Goal: Communication & Community: Ask a question

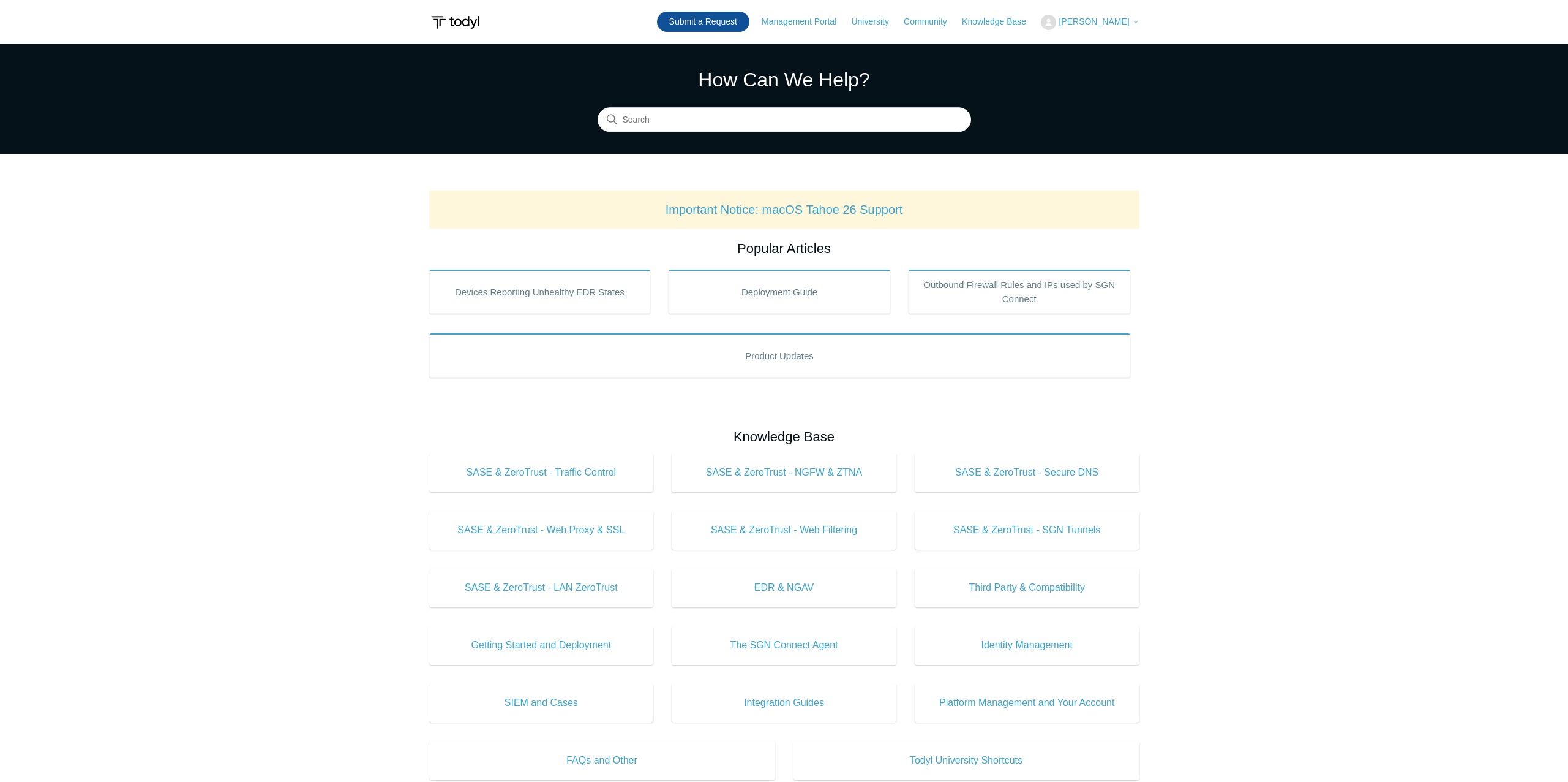
click at [726, 12] on link "Submit a Request" at bounding box center [703, 22] width 92 height 20
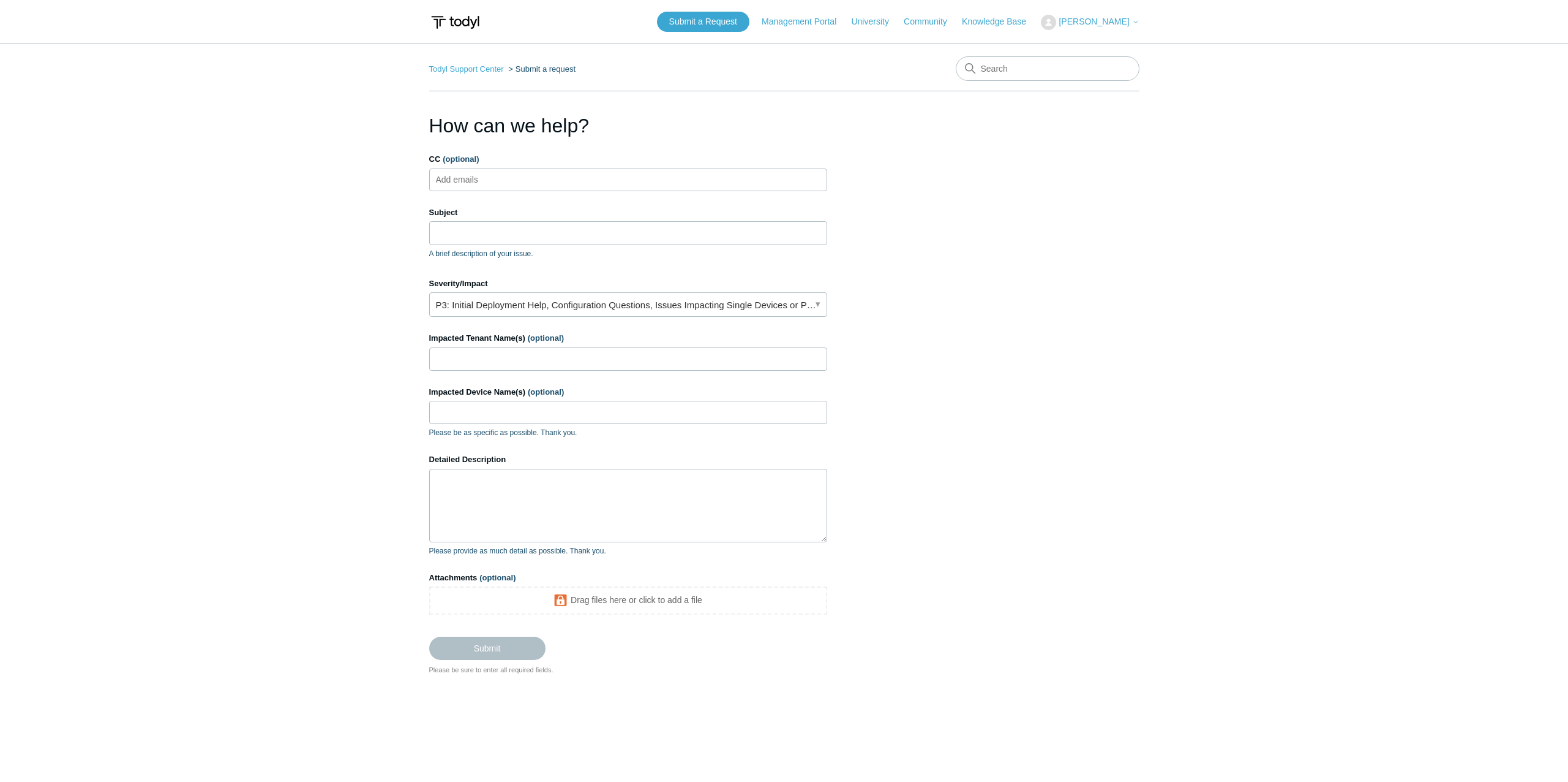
click at [1134, 21] on icon at bounding box center [1136, 22] width 7 height 7
click at [1130, 41] on link "My Support Requests" at bounding box center [1101, 48] width 119 height 22
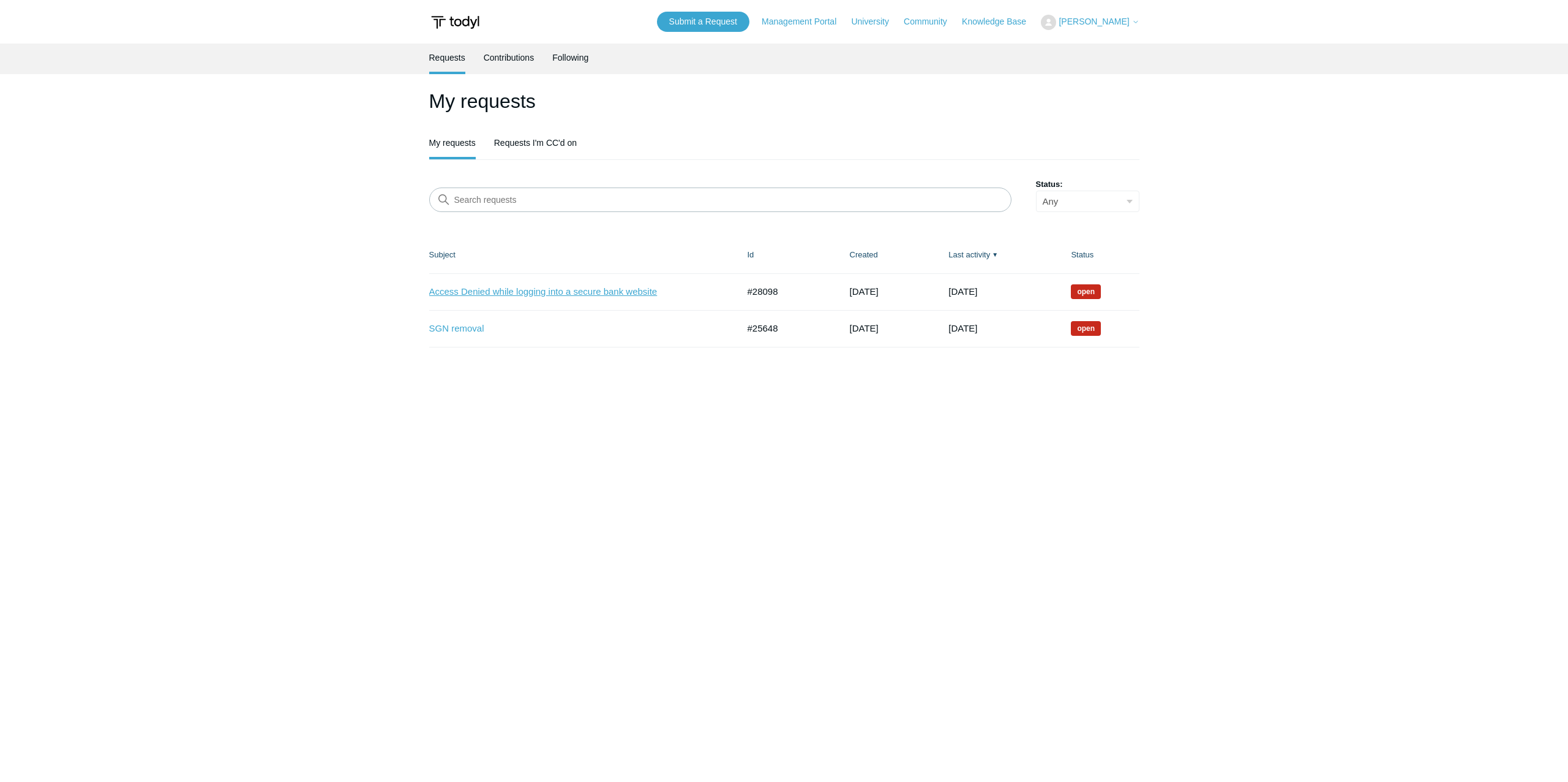
click at [647, 291] on link "Access Denied while logging into a secure bank website" at bounding box center [575, 292] width 291 height 14
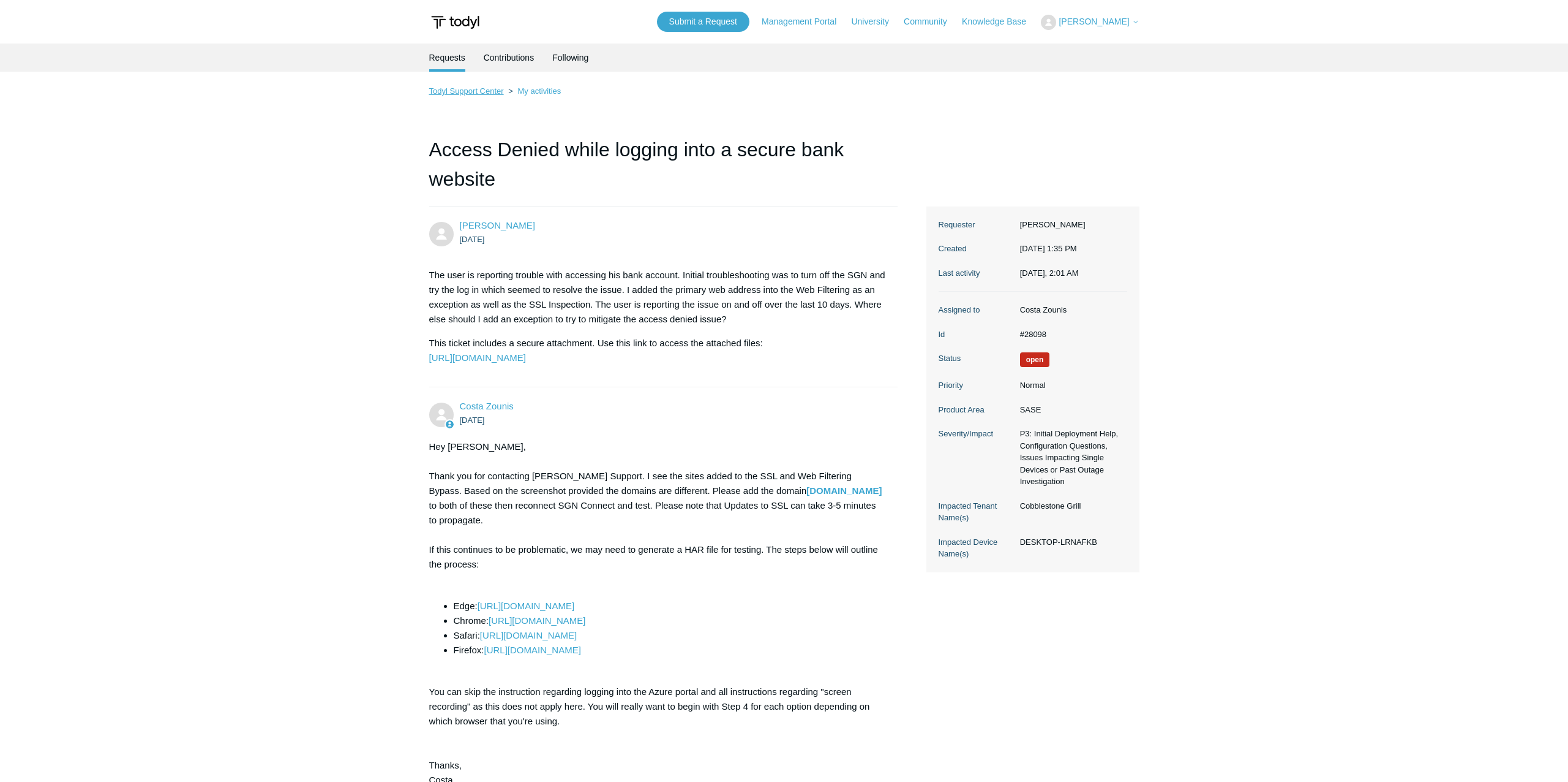
click at [495, 89] on link "Todyl Support Center" at bounding box center [467, 91] width 74 height 9
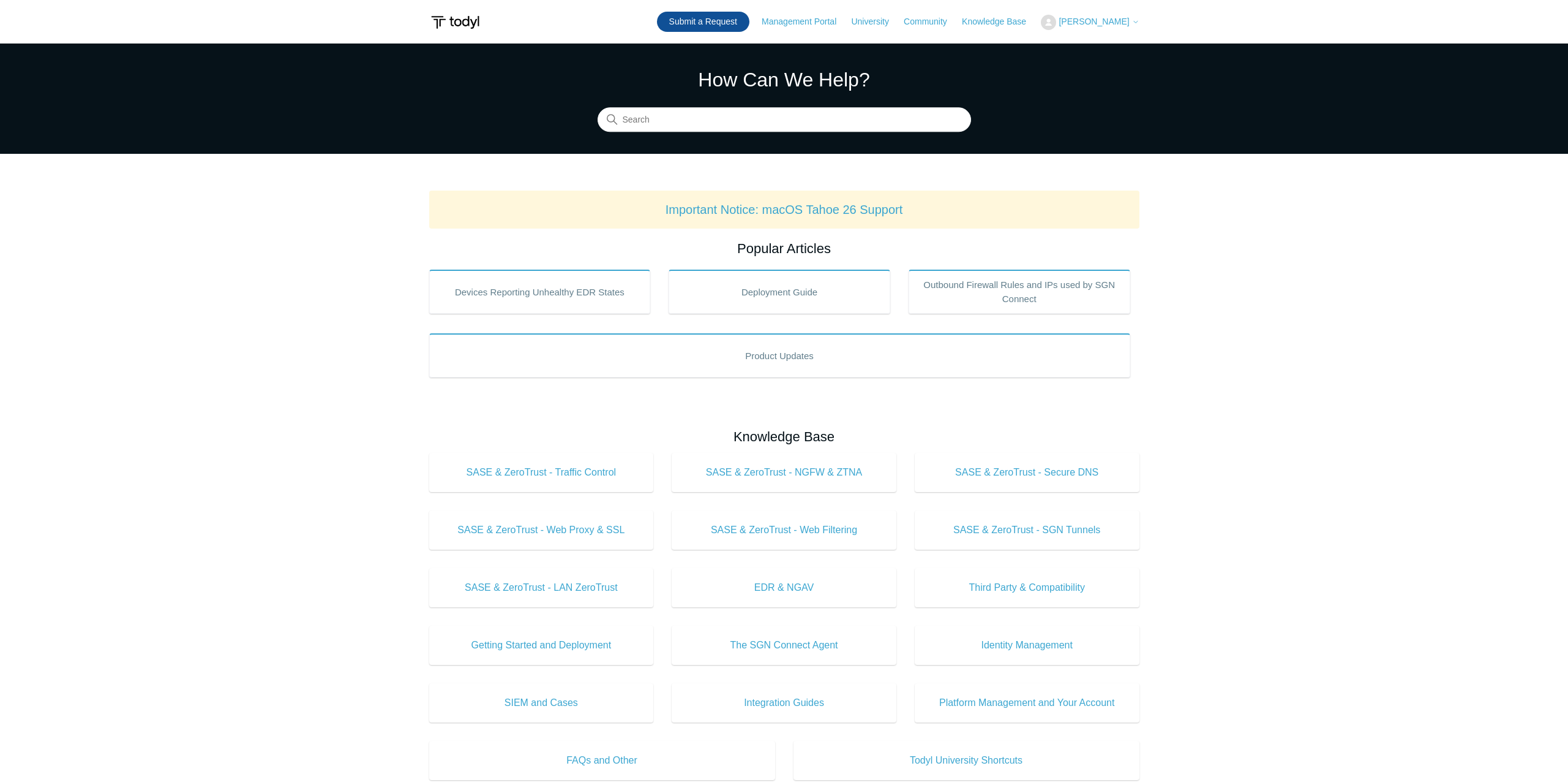
click at [723, 22] on link "Submit a Request" at bounding box center [703, 22] width 92 height 20
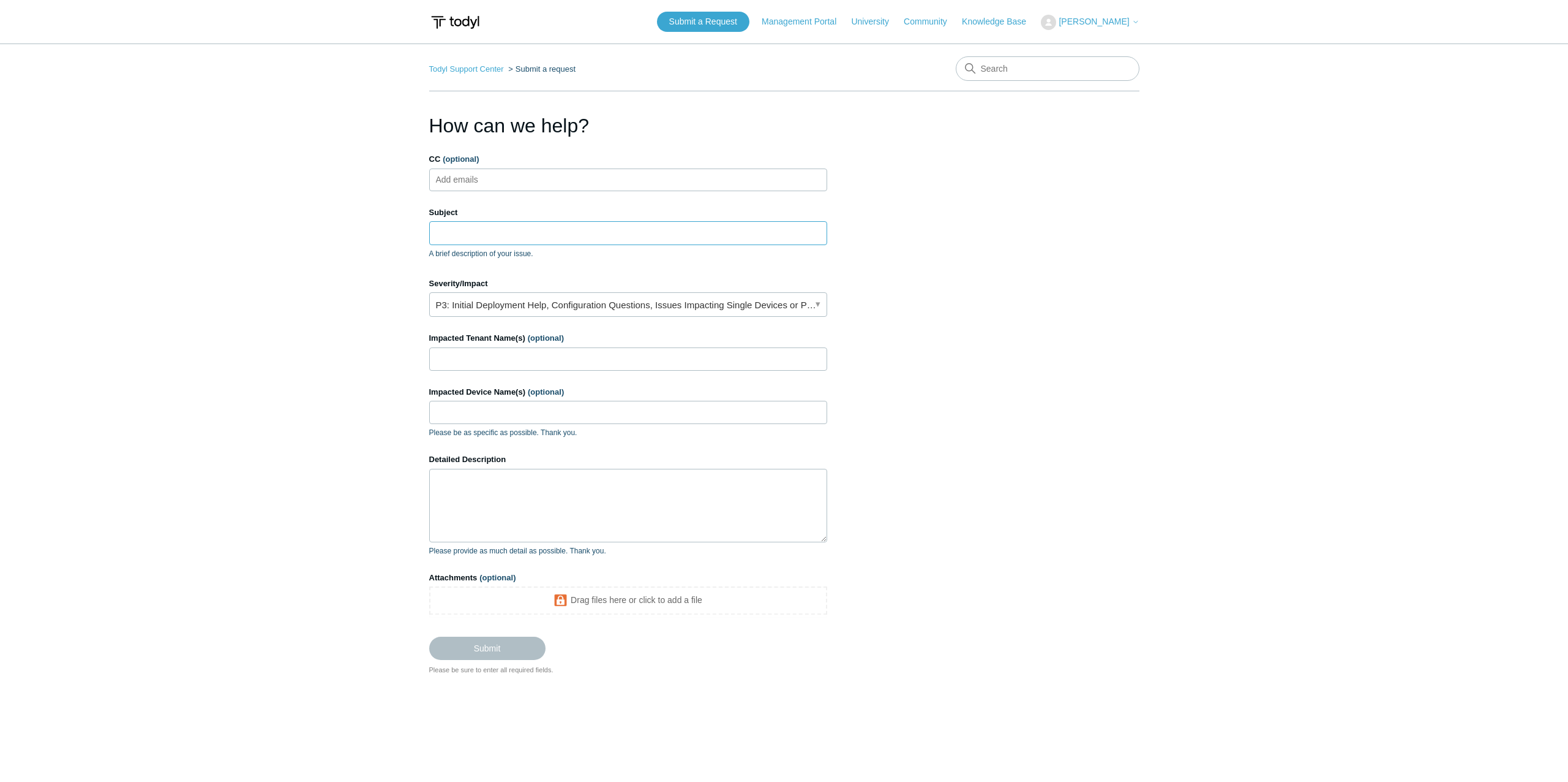
click at [543, 231] on input "Subject" at bounding box center [628, 232] width 398 height 23
type input "Access Denied while logging into a secure bank website"
type input "Cobblestone Grill"
type input "DESKTOP-LRNAFKB"
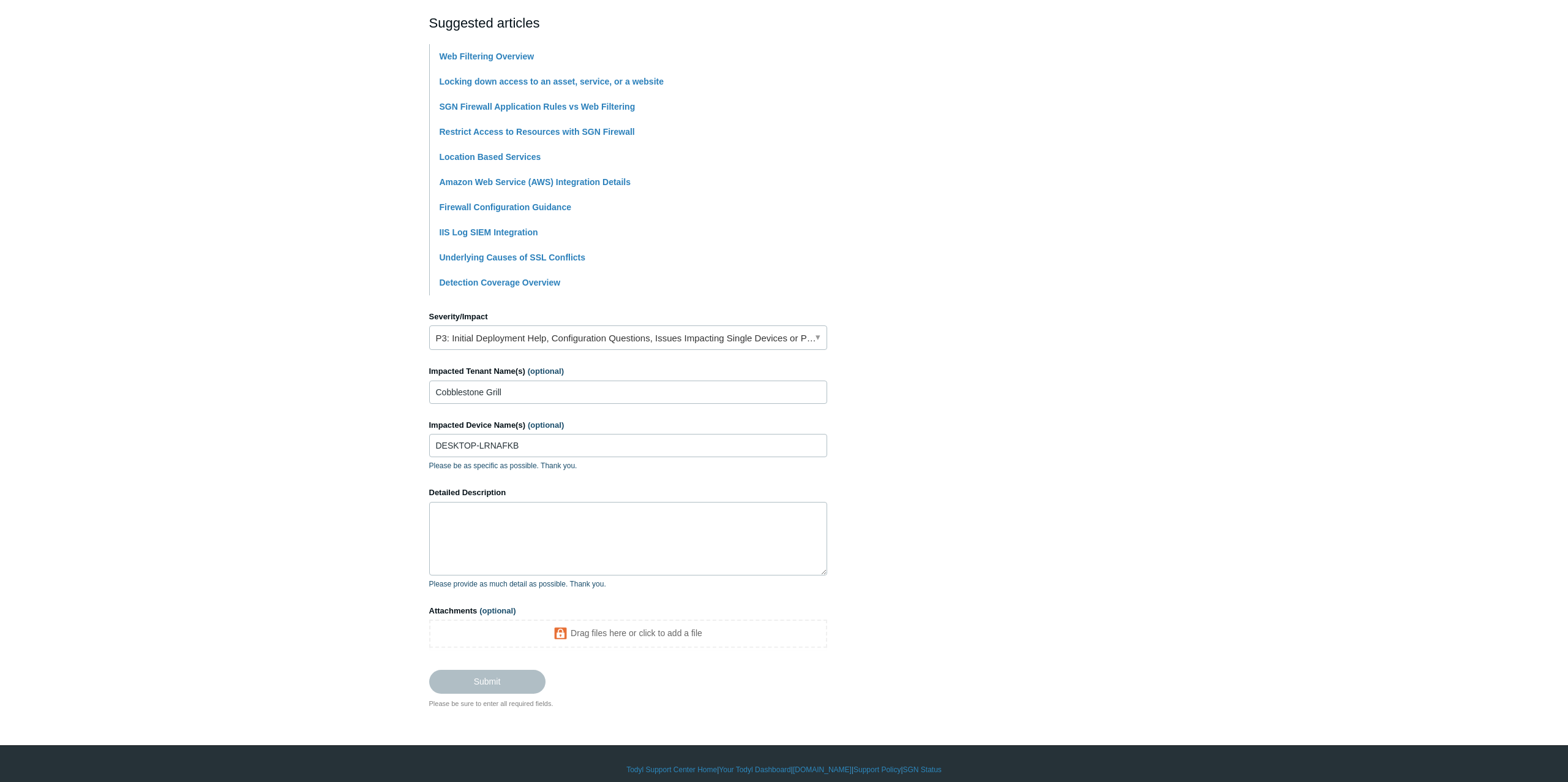
scroll to position [276, 0]
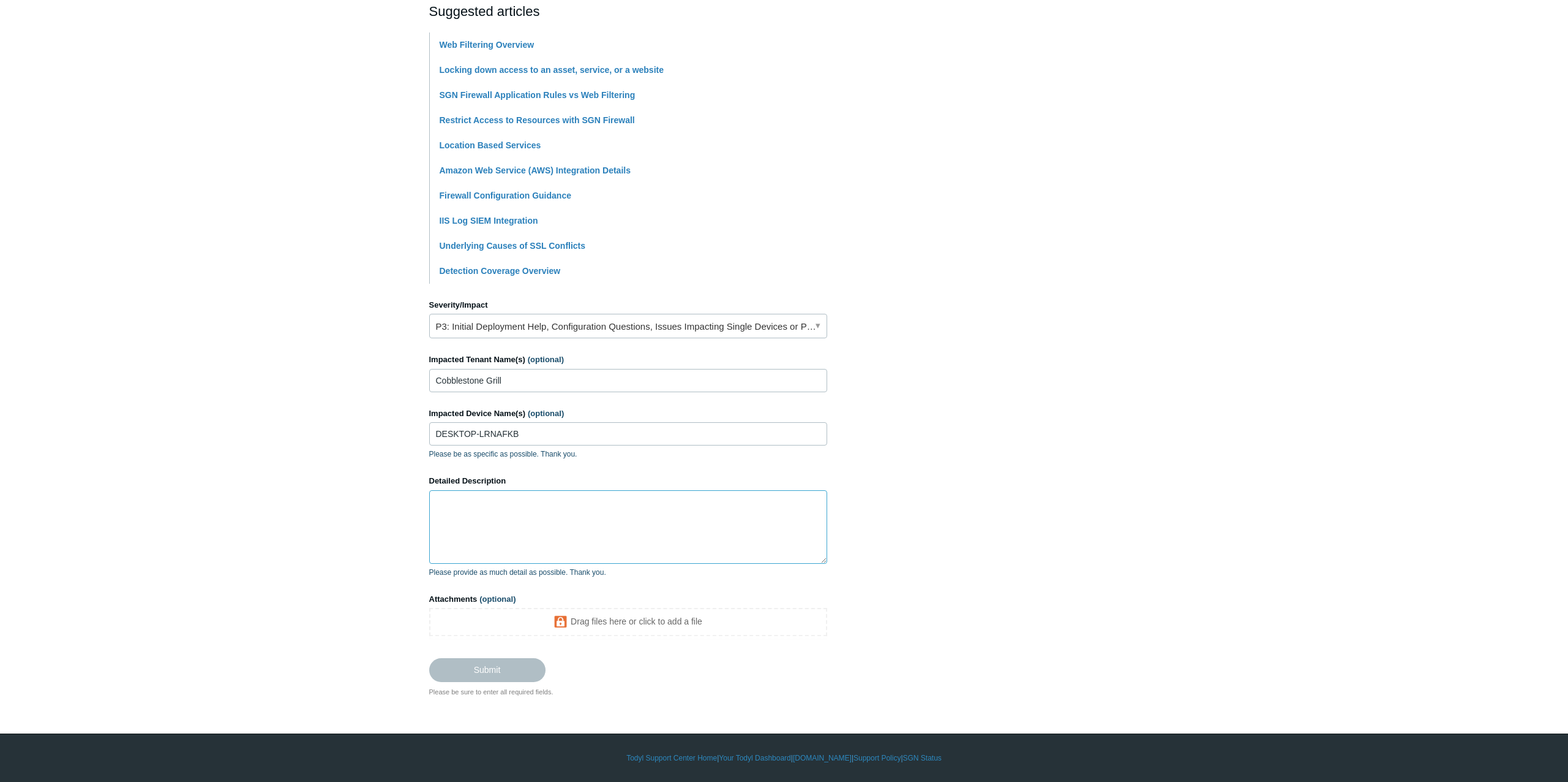
drag, startPoint x: 645, startPoint y: 519, endPoint x: 737, endPoint y: 504, distance: 93.2
click at [646, 519] on textarea "Detailed Description" at bounding box center [628, 527] width 398 height 73
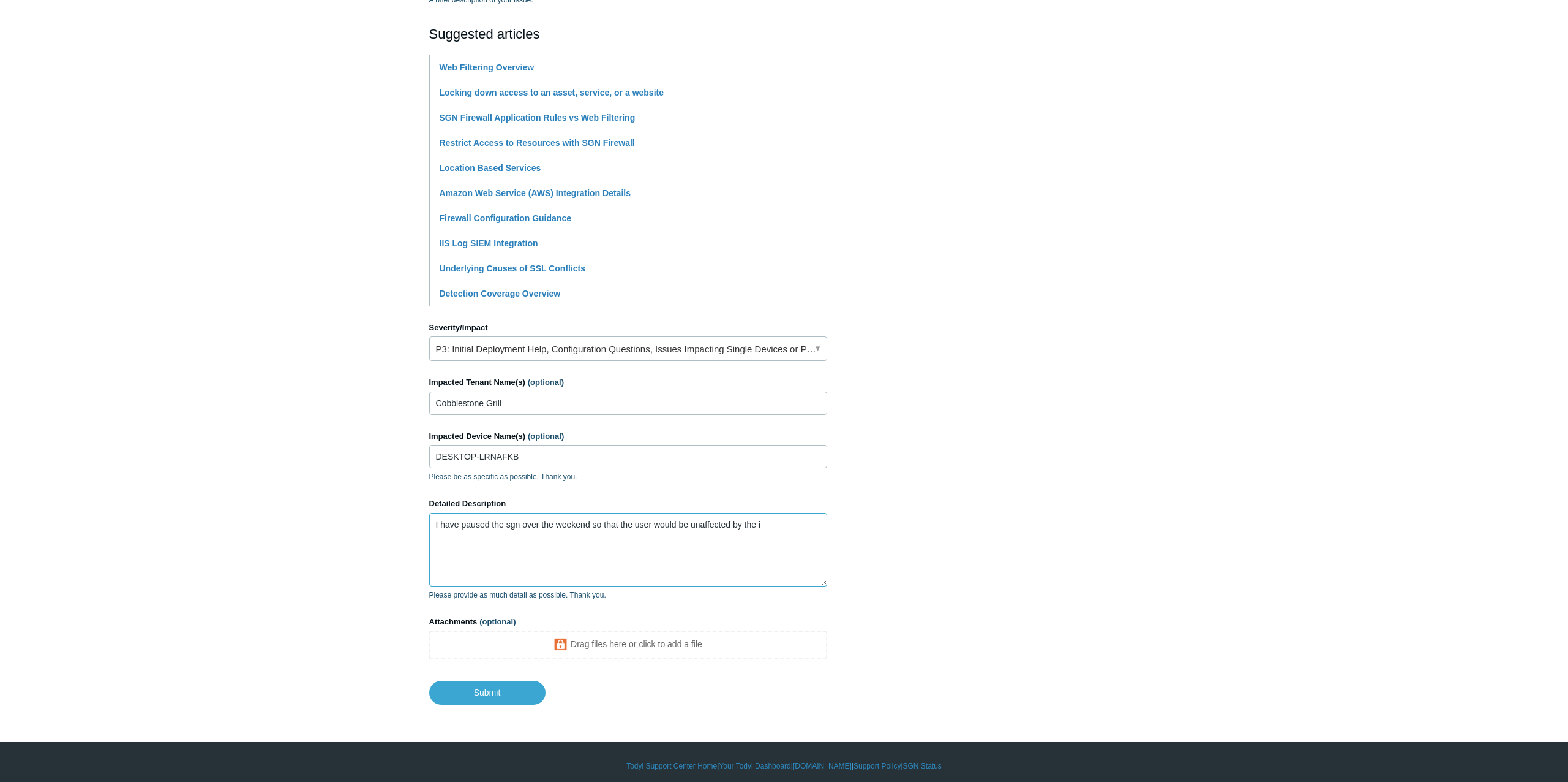
scroll to position [261, 0]
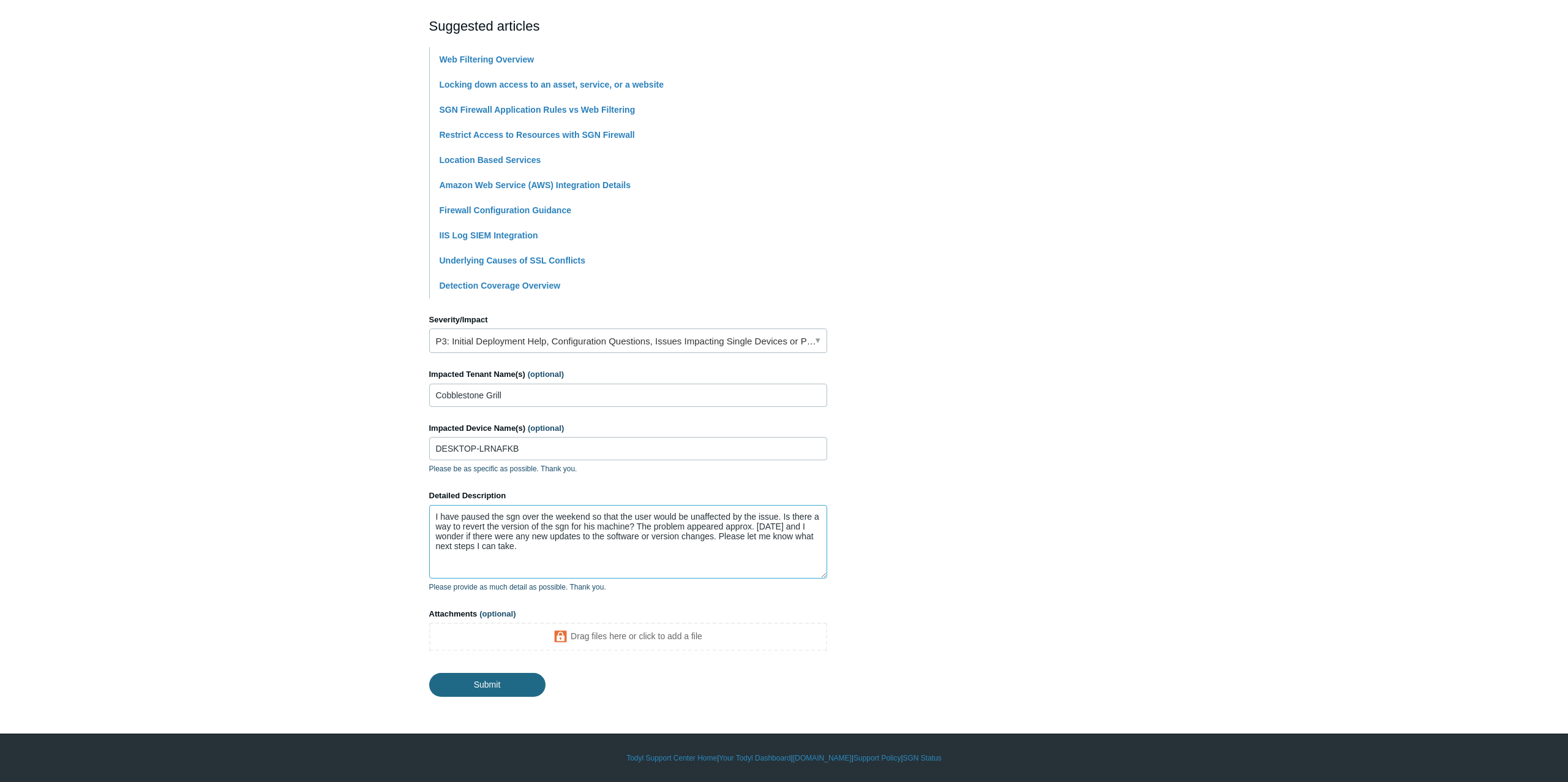
type textarea "I have paused the sgn over the weekend so that the user would be unaffected by …"
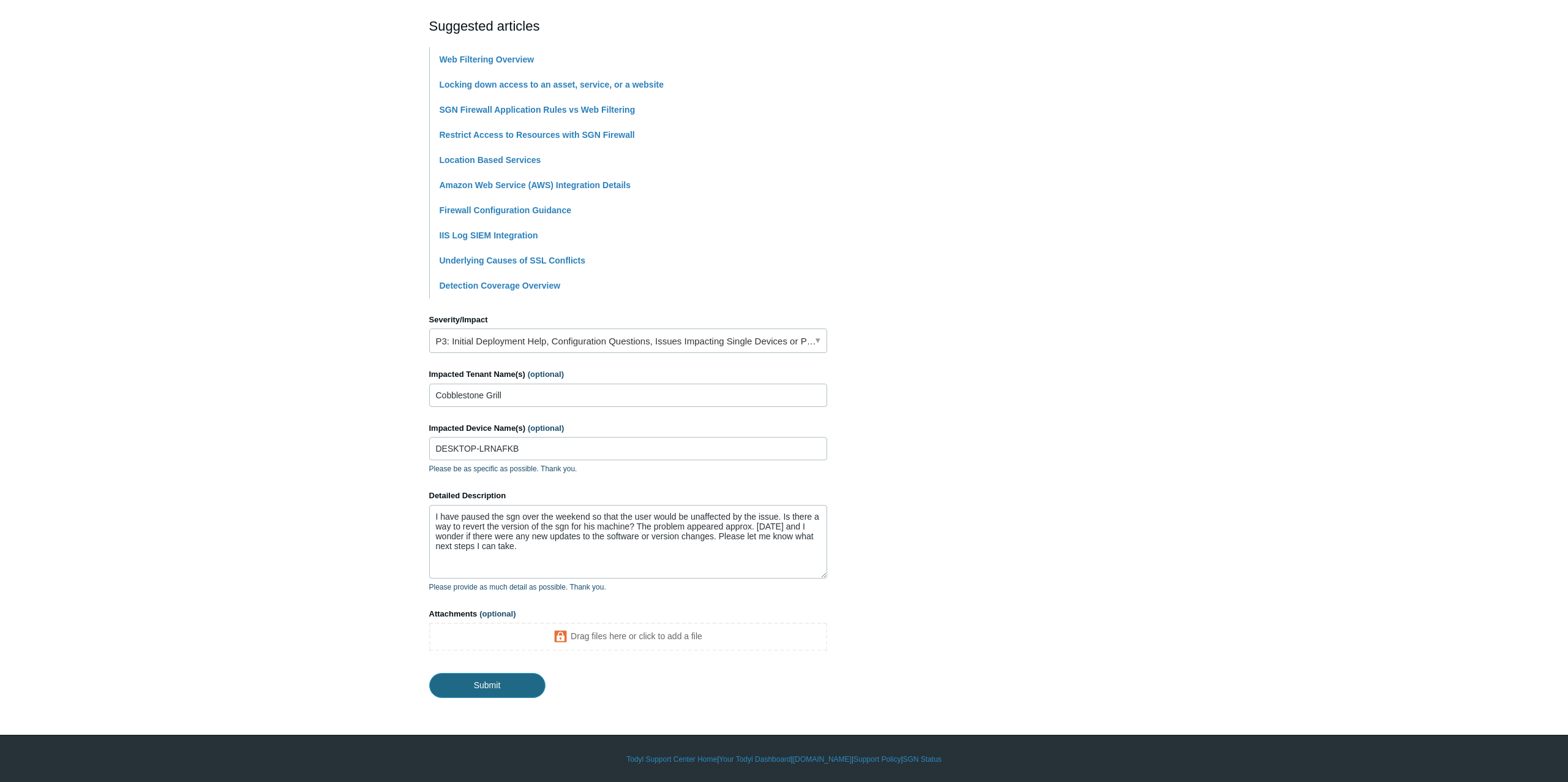
click at [497, 683] on input "Submit" at bounding box center [487, 684] width 116 height 24
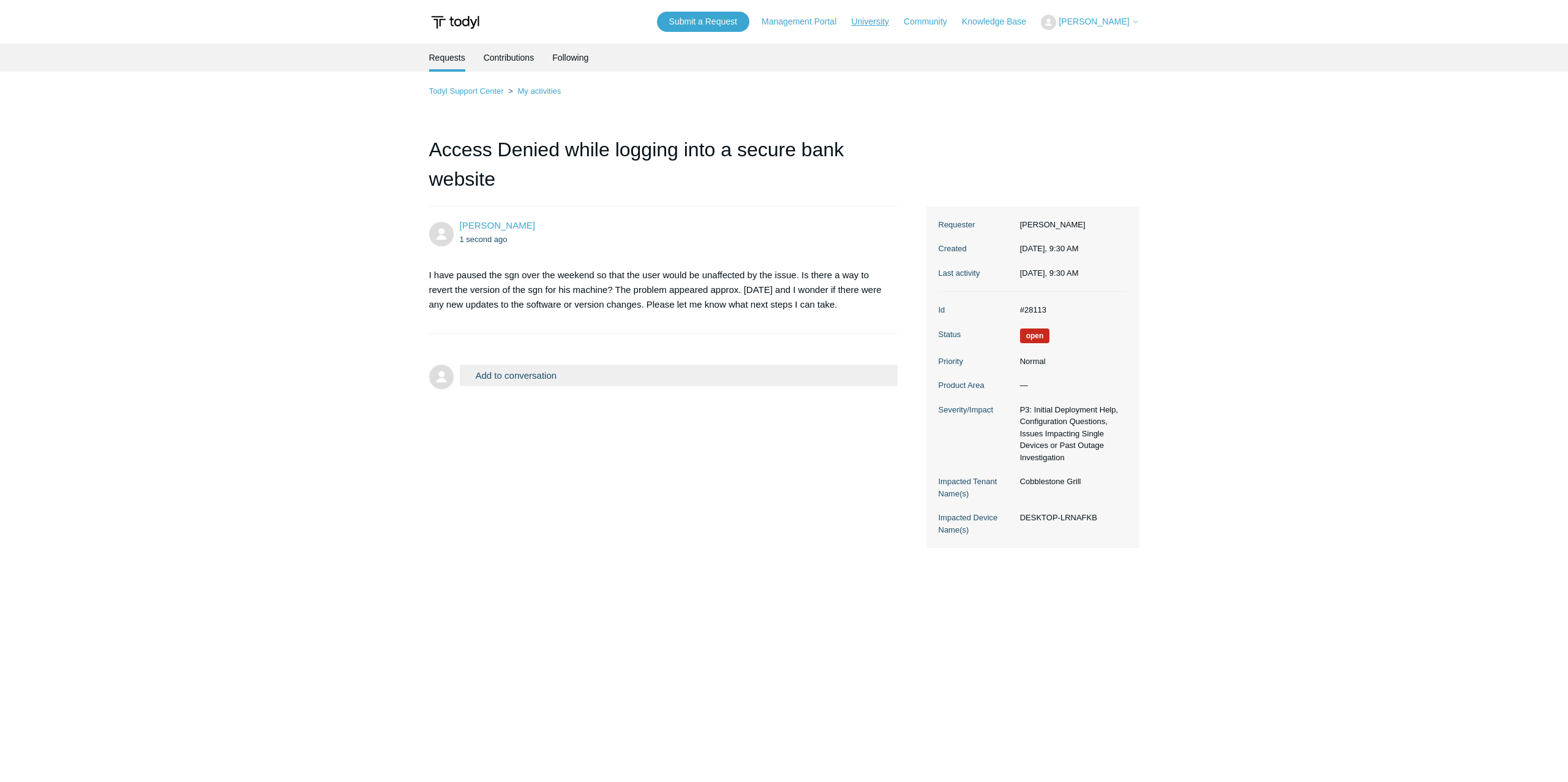
click at [899, 24] on link "University" at bounding box center [876, 22] width 50 height 13
